Goal: Information Seeking & Learning: Learn about a topic

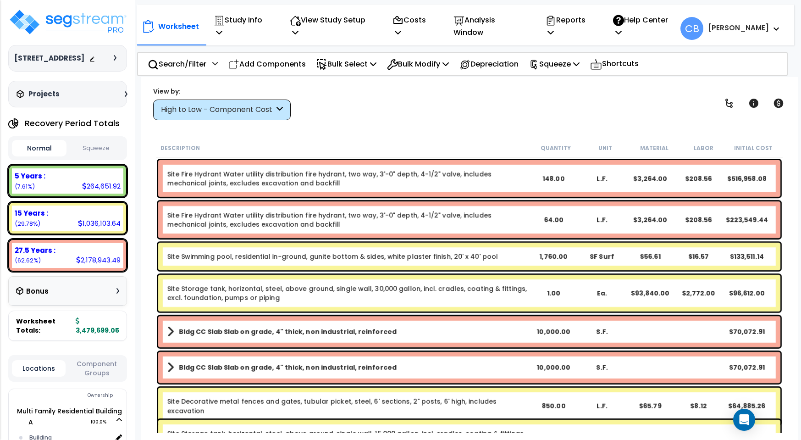
click at [219, 105] on div "High to Low - Component Cost" at bounding box center [217, 110] width 113 height 11
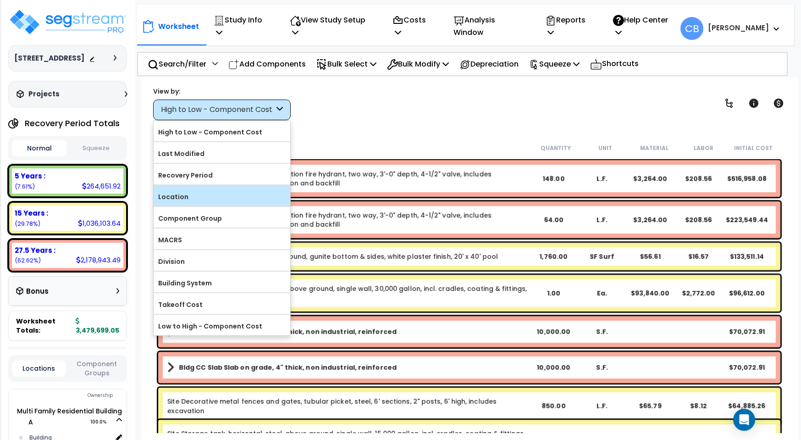
click at [206, 193] on label "Location" at bounding box center [222, 197] width 137 height 14
click at [0, 0] on input "Location" at bounding box center [0, 0] width 0 height 0
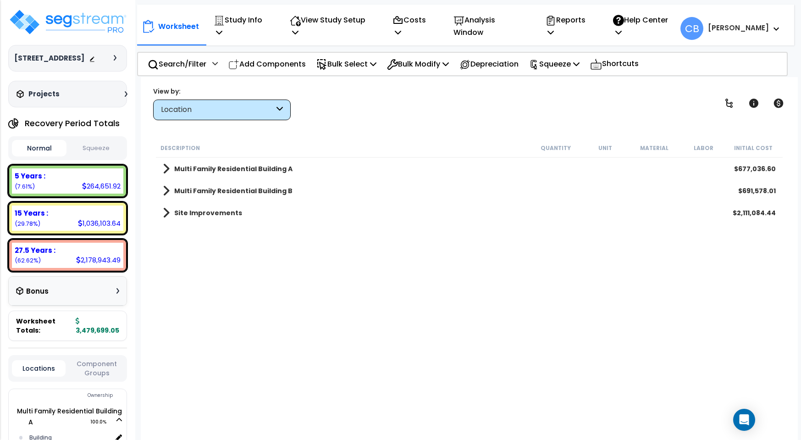
click at [254, 215] on div "Site Improvements $2,111,084.44" at bounding box center [469, 213] width 622 height 22
click at [231, 212] on b "Site Improvements" at bounding box center [208, 212] width 68 height 9
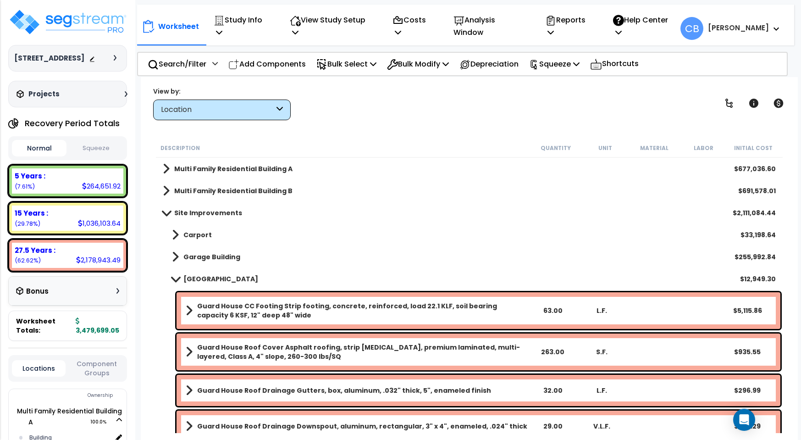
click at [200, 209] on b "Site Improvements" at bounding box center [208, 212] width 68 height 9
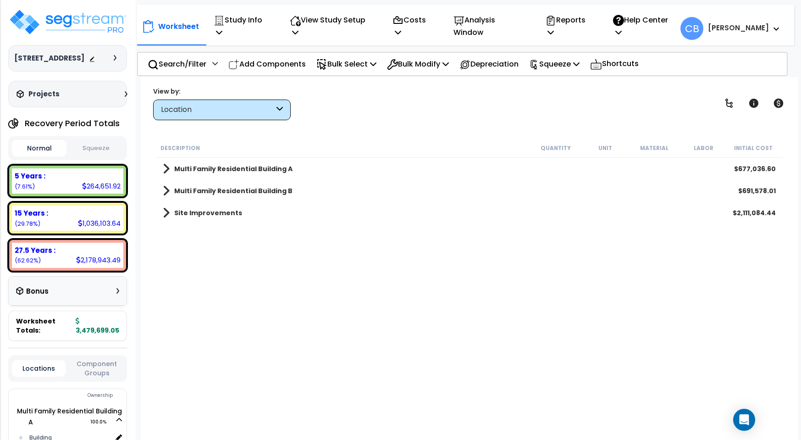
click at [196, 113] on div "Location" at bounding box center [217, 110] width 113 height 11
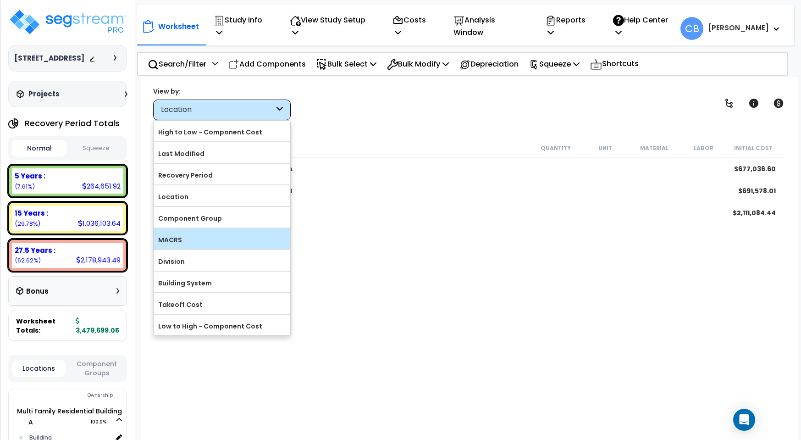
click at [207, 243] on label "MACRS" at bounding box center [222, 240] width 137 height 14
click at [0, 0] on input "MACRS" at bounding box center [0, 0] width 0 height 0
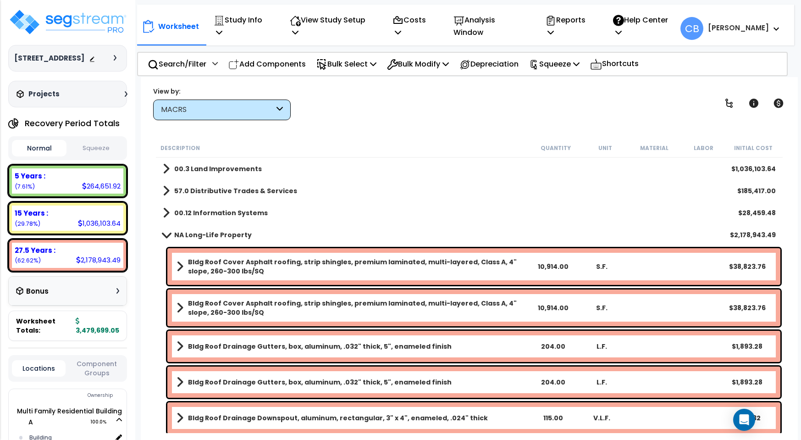
click at [207, 233] on b "NA Long-Life Property" at bounding box center [212, 234] width 77 height 9
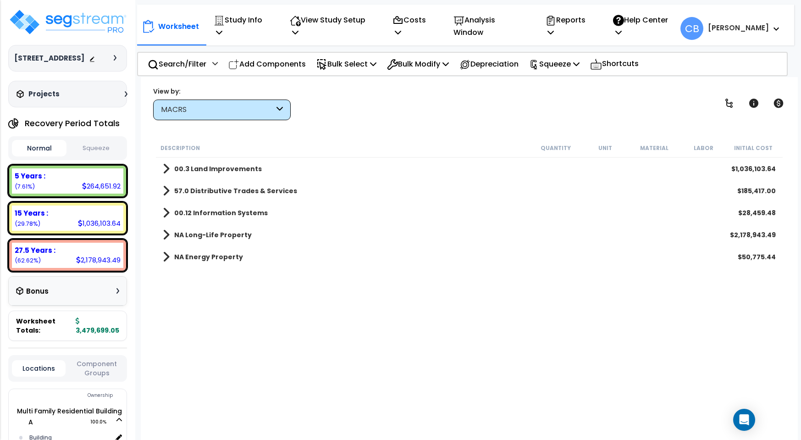
click at [220, 190] on b "57.0 Distributive Trades & Services" at bounding box center [235, 190] width 123 height 9
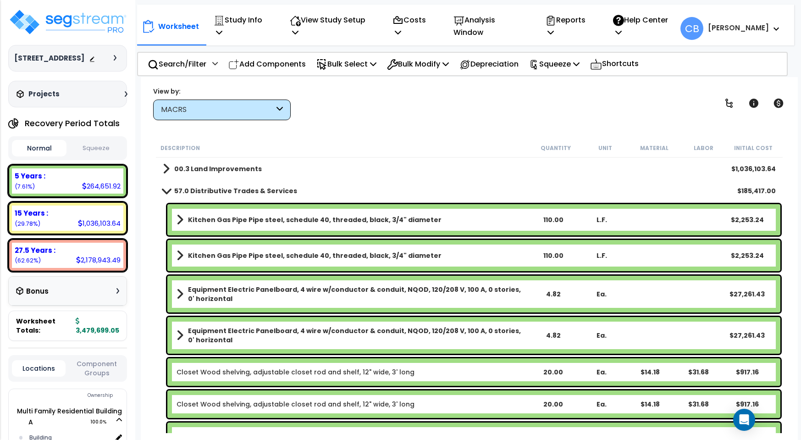
click at [220, 190] on b "57.0 Distributive Trades & Services" at bounding box center [235, 190] width 123 height 9
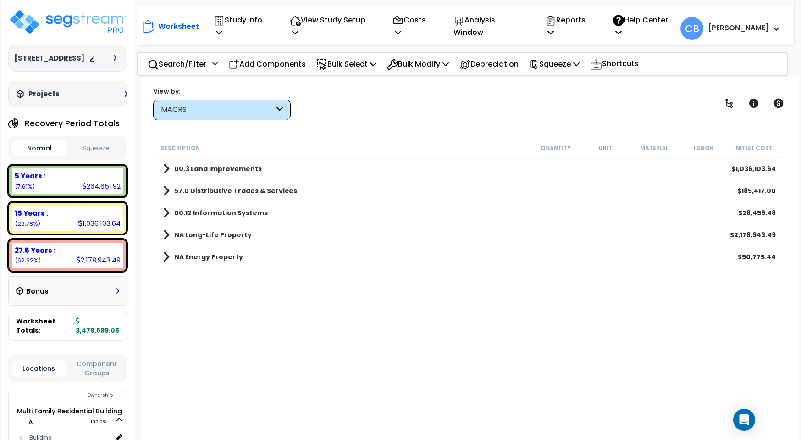
click at [205, 250] on link "NA Energy Property" at bounding box center [203, 256] width 80 height 13
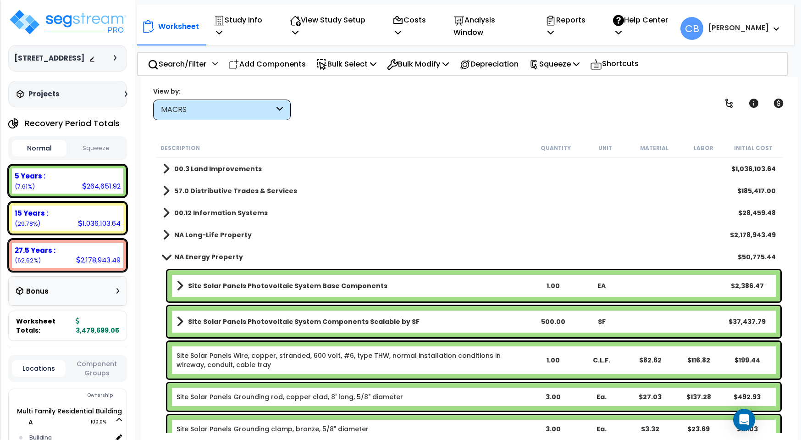
click at [195, 253] on b "NA Energy Property" at bounding box center [208, 256] width 69 height 9
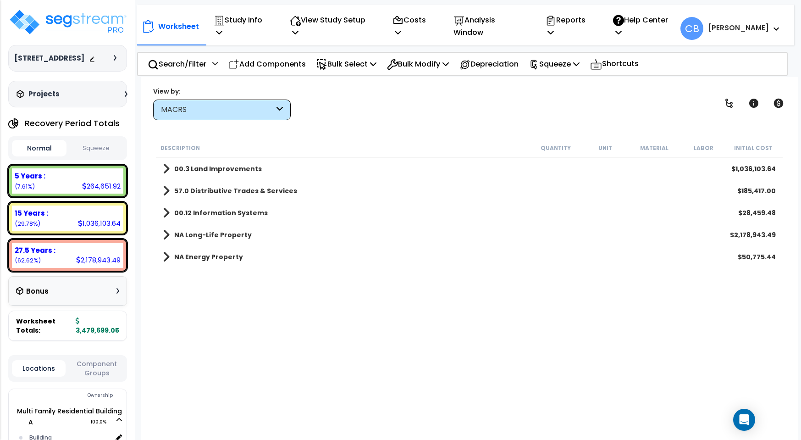
click at [210, 213] on b "00.12 Information Systems" at bounding box center [221, 212] width 94 height 9
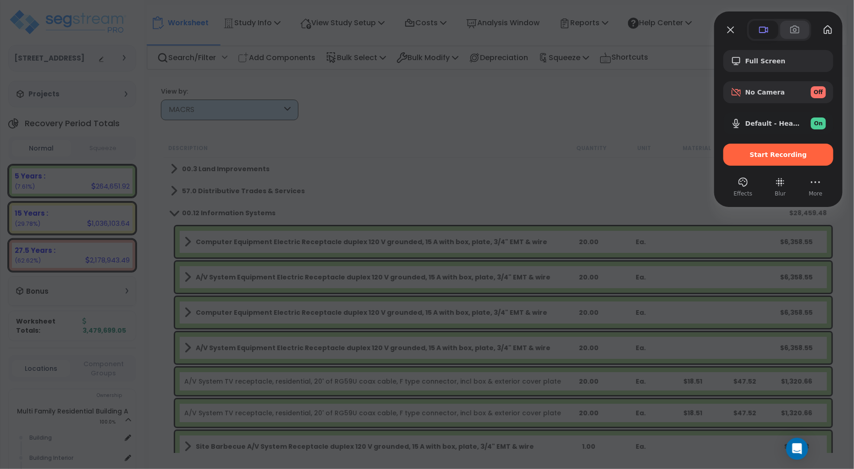
click at [789, 31] on button at bounding box center [794, 30] width 29 height 18
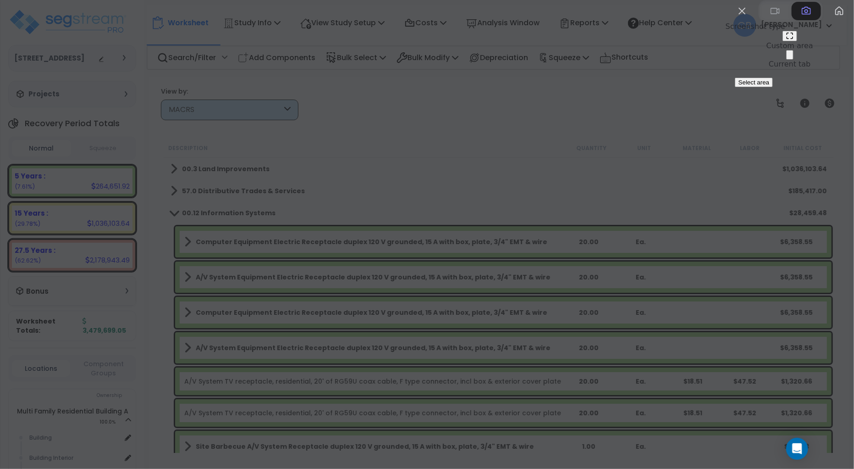
click at [739, 87] on button "Select area" at bounding box center [754, 82] width 38 height 10
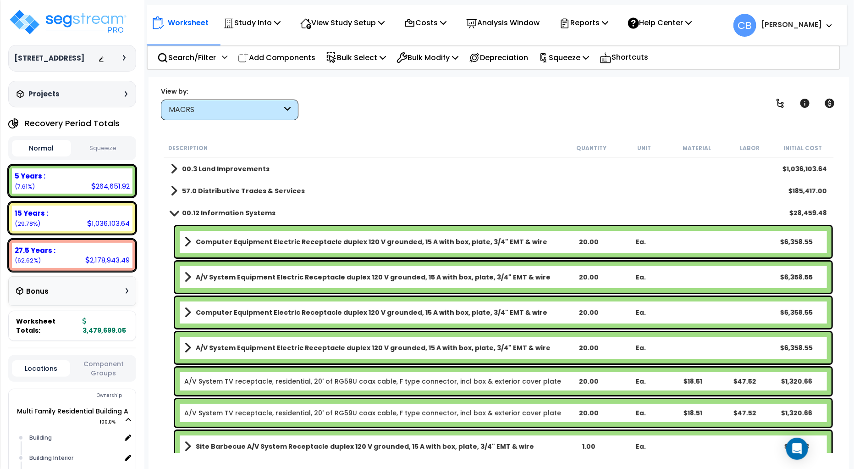
drag, startPoint x: 2, startPoint y: 1, endPoint x: 791, endPoint y: 381, distance: 876.0
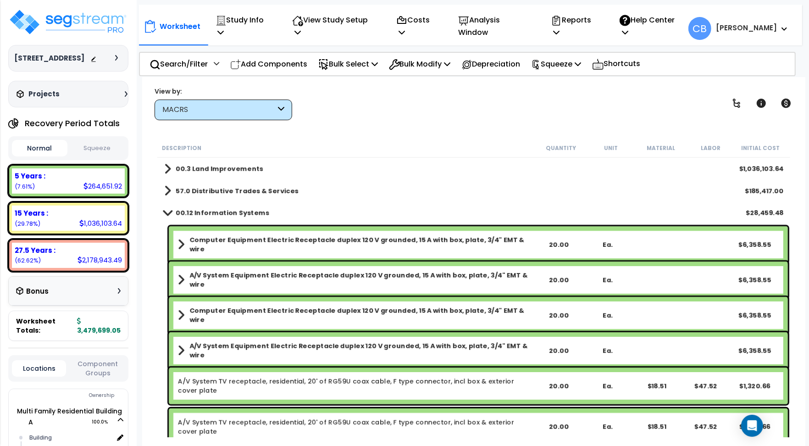
click at [800, 183] on body "We are Building your Study. So please grab a coffee and let us do the heavy lif…" at bounding box center [404, 263] width 809 height 446
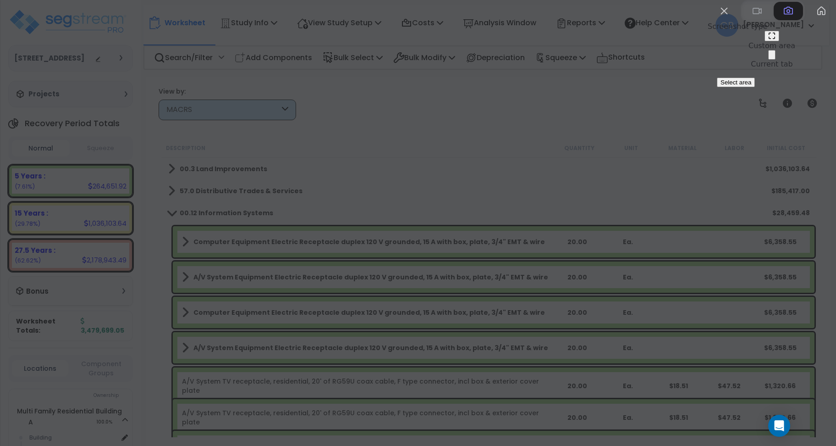
click at [729, 87] on div "Screenshot type Custom area Current tab Select area" at bounding box center [772, 43] width 128 height 87
click at [725, 87] on button "Select area" at bounding box center [736, 82] width 38 height 10
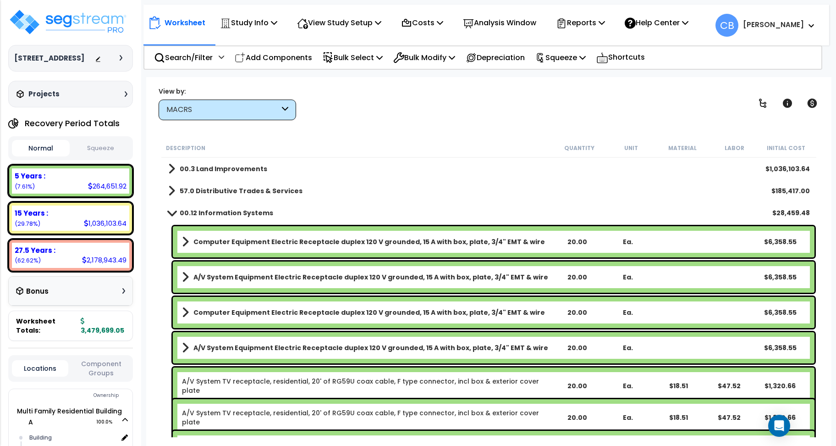
drag, startPoint x: 2, startPoint y: 2, endPoint x: 831, endPoint y: 444, distance: 939.8
